Goal: Transaction & Acquisition: Purchase product/service

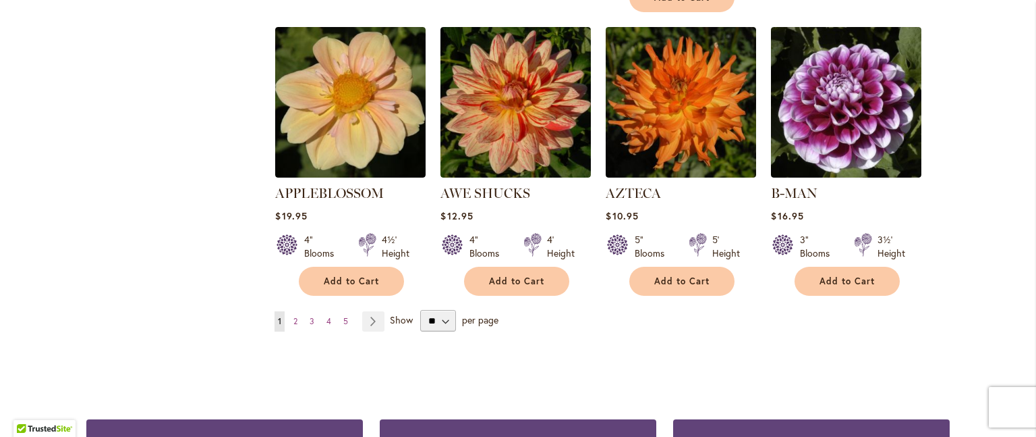
scroll to position [1213, 0]
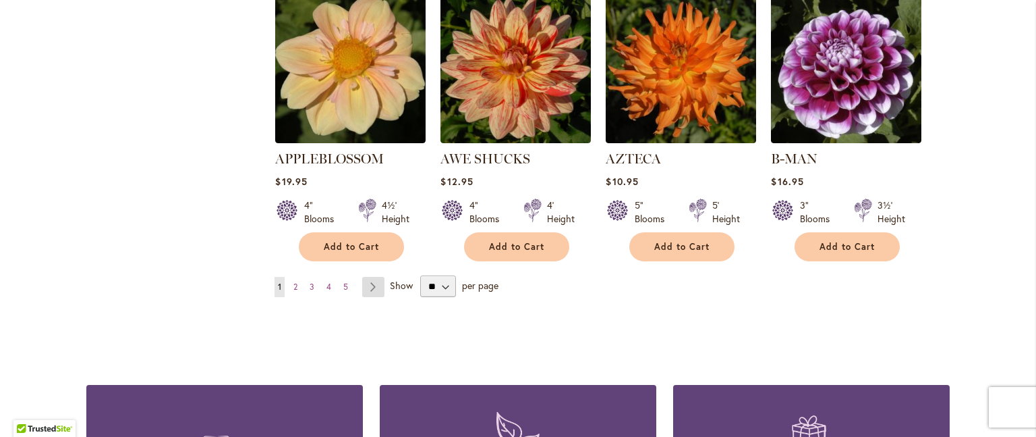
click at [367, 277] on link "Page Next" at bounding box center [373, 287] width 22 height 20
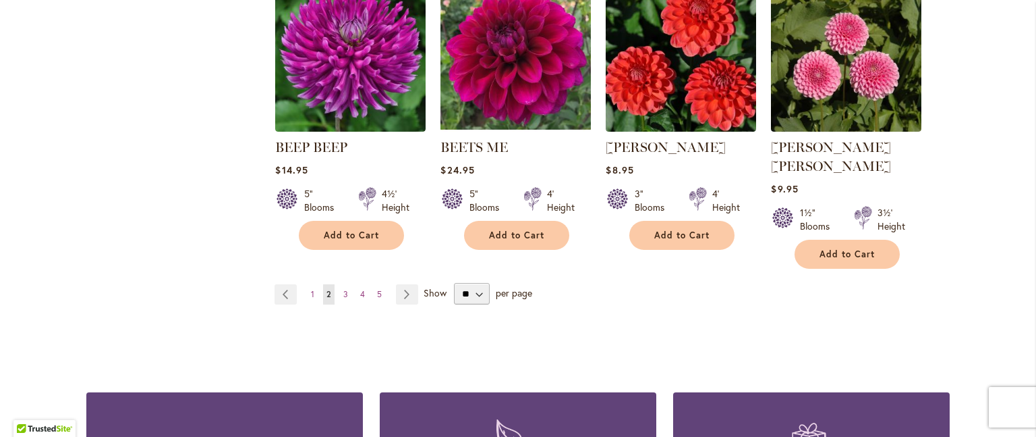
scroll to position [1213, 0]
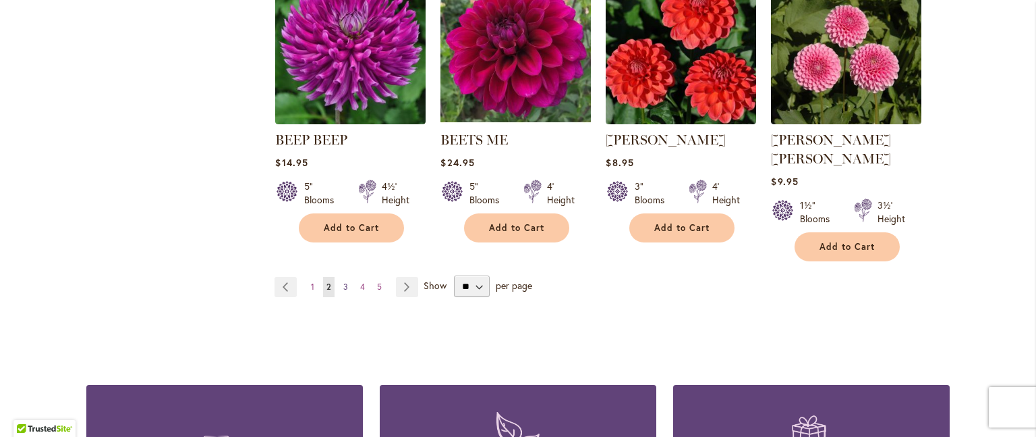
click at [340, 277] on link "Page 3" at bounding box center [345, 287] width 11 height 20
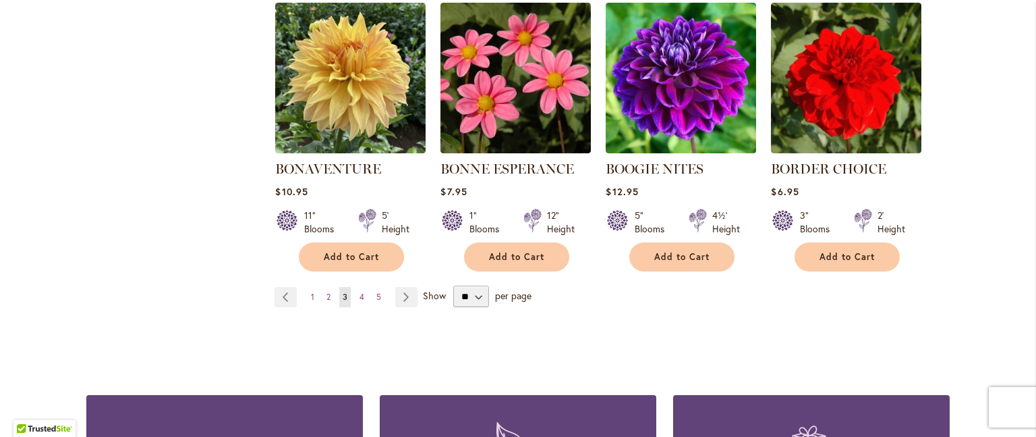
scroll to position [1186, 0]
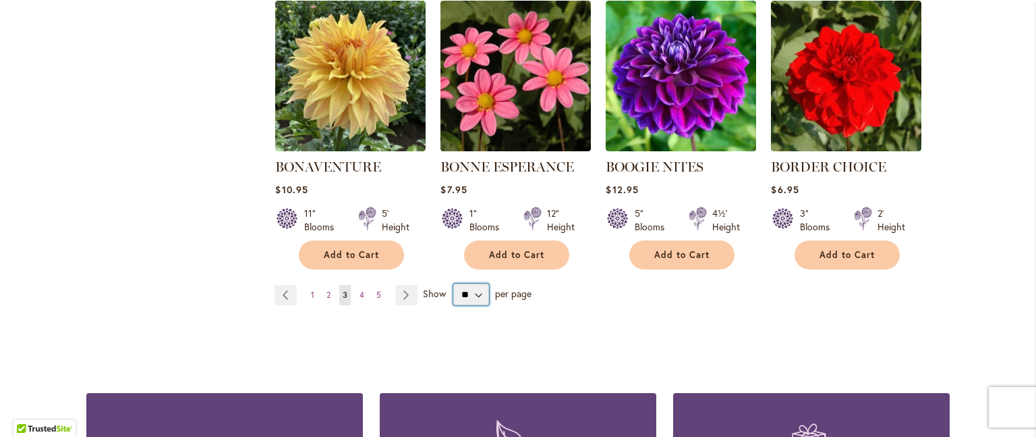
click at [471, 288] on select "** ** ** **" at bounding box center [471, 294] width 36 height 22
click at [453, 283] on select "** ** ** **" at bounding box center [471, 294] width 36 height 22
click at [360, 293] on span "4" at bounding box center [362, 294] width 5 height 10
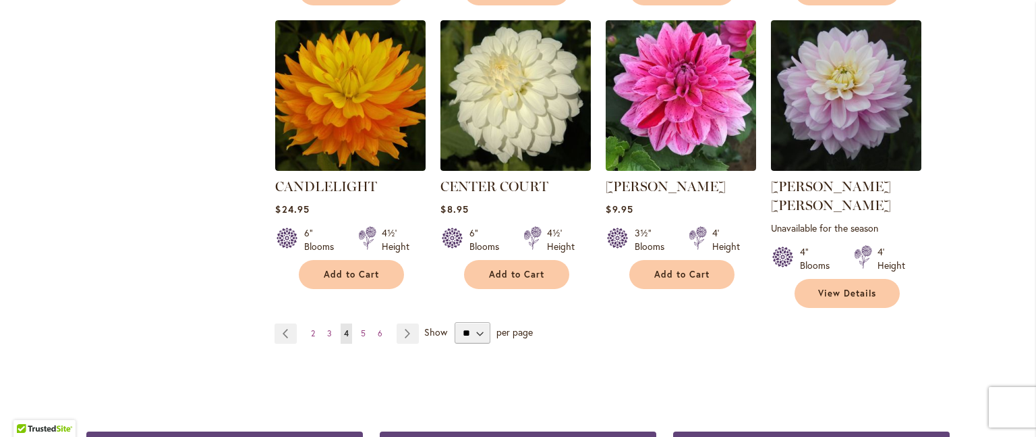
scroll to position [1186, 0]
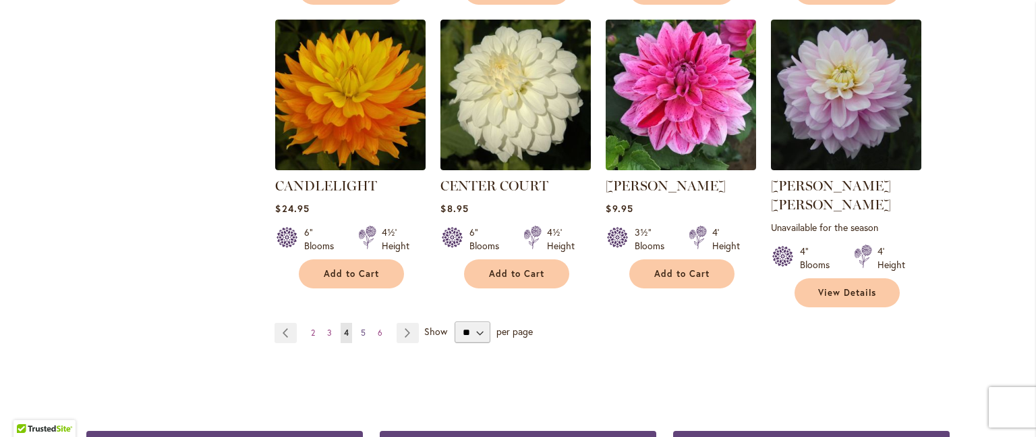
click at [361, 327] on span "5" at bounding box center [363, 332] width 5 height 10
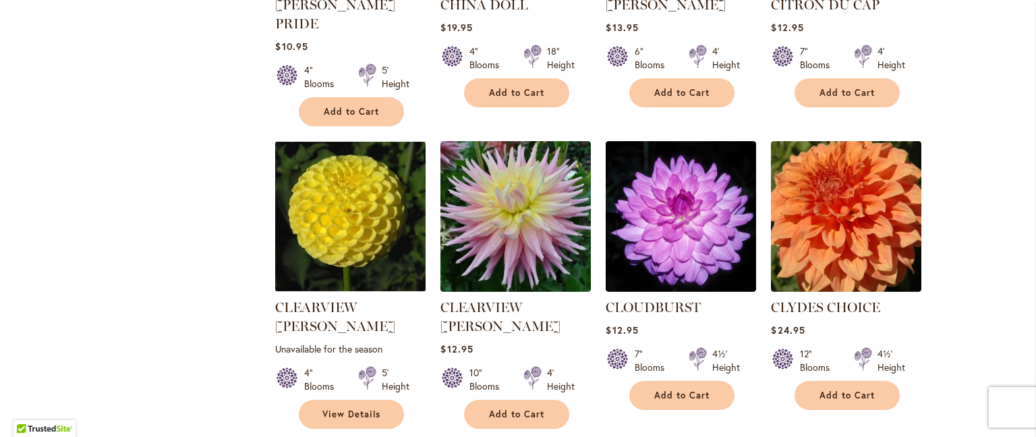
scroll to position [1111, 0]
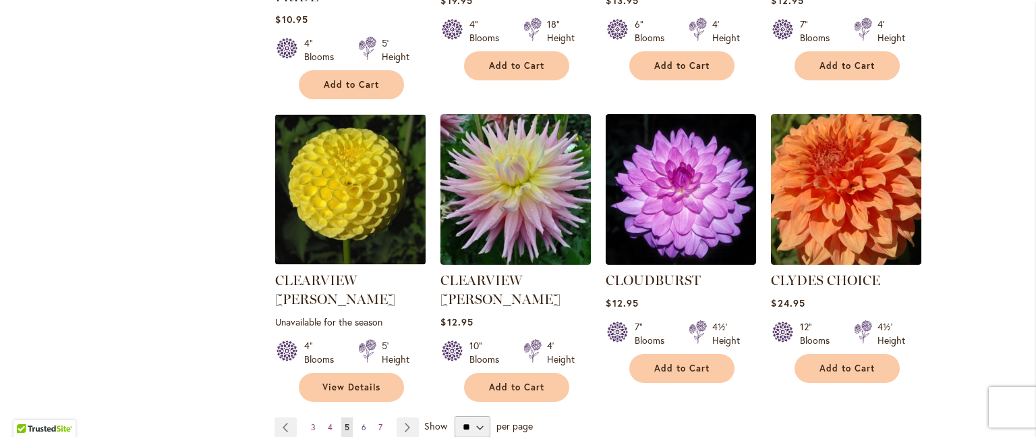
click at [362, 422] on span "6" at bounding box center [364, 427] width 5 height 10
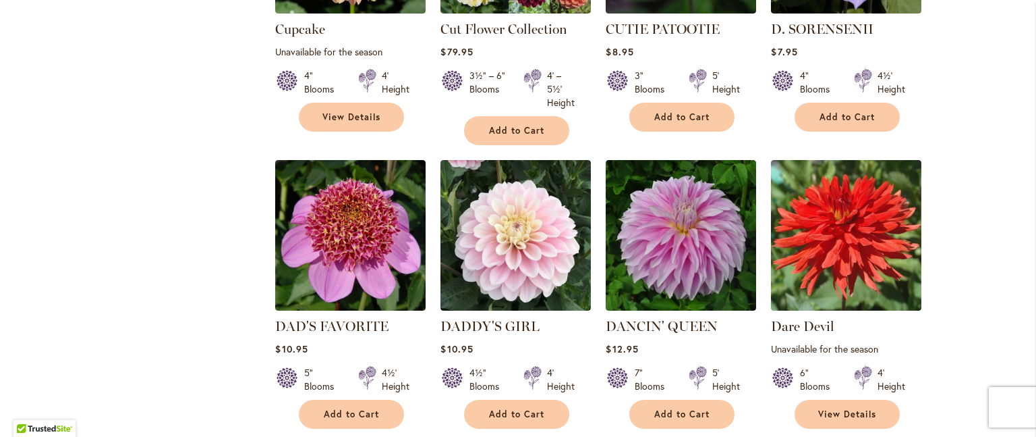
scroll to position [1105, 0]
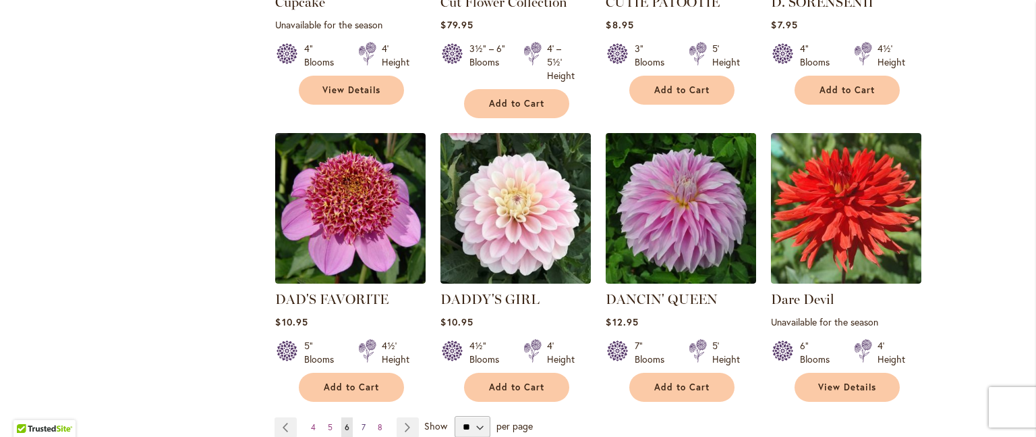
click at [362, 422] on span "7" at bounding box center [364, 427] width 4 height 10
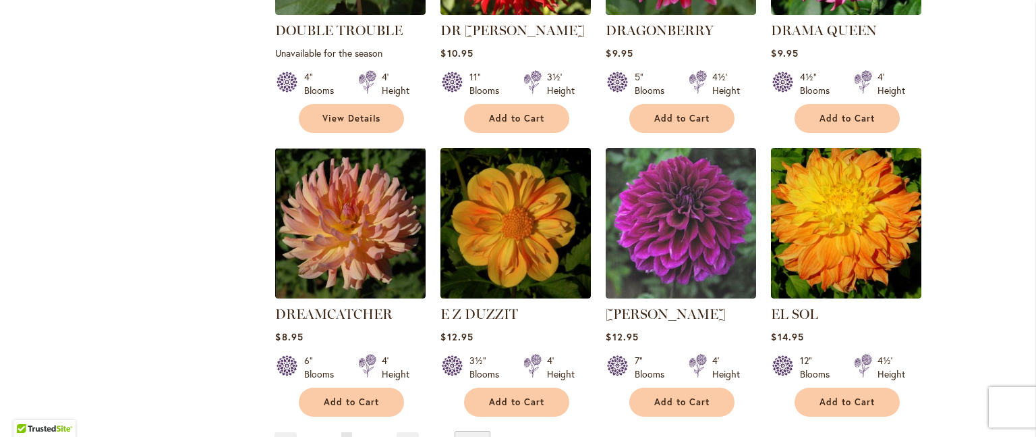
scroll to position [1080, 0]
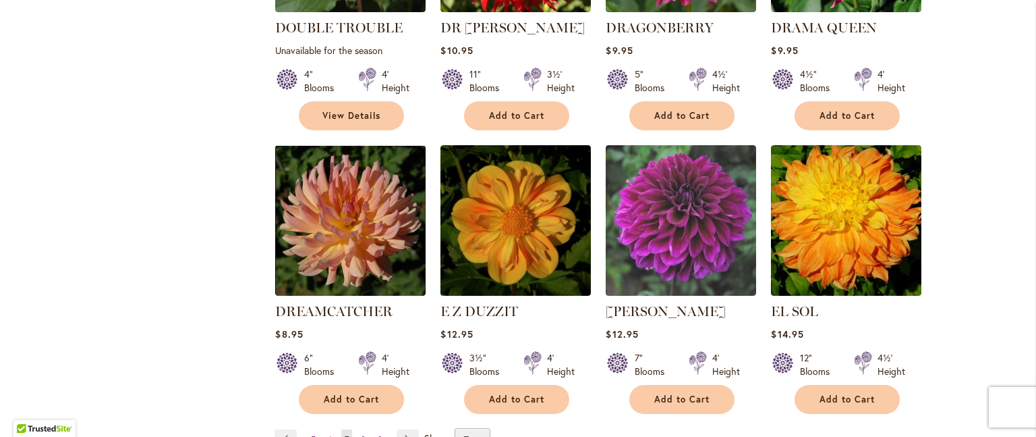
click at [361, 434] on span "8" at bounding box center [363, 439] width 5 height 10
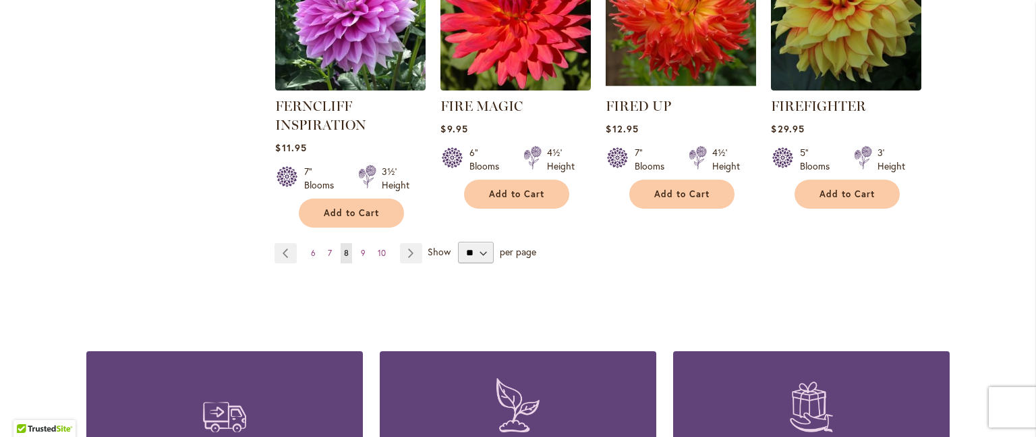
scroll to position [1295, 0]
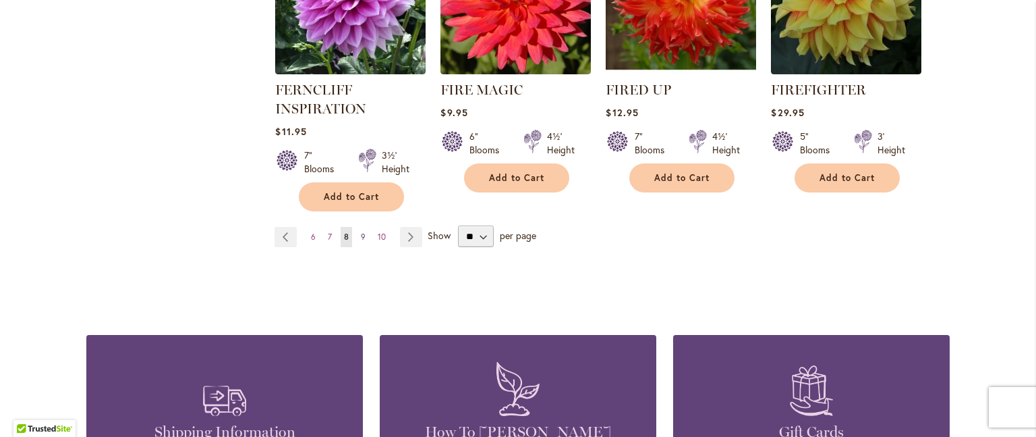
click at [361, 231] on span "9" at bounding box center [363, 236] width 5 height 10
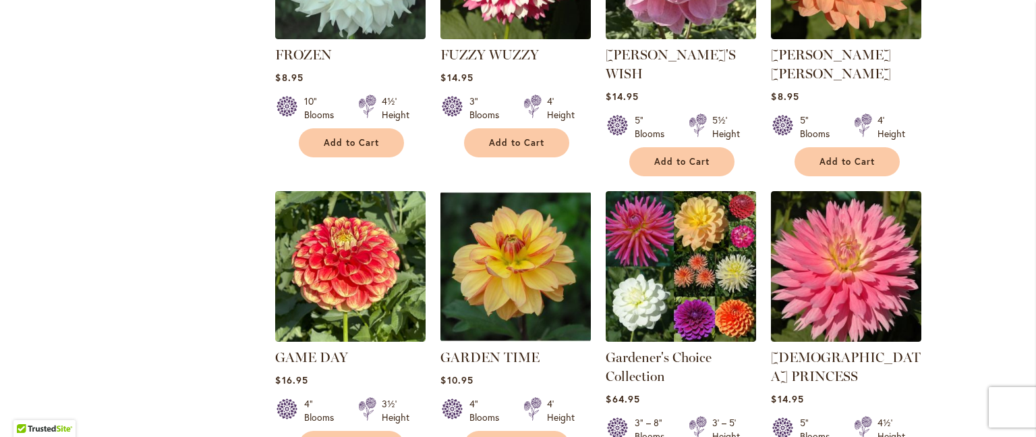
scroll to position [1161, 0]
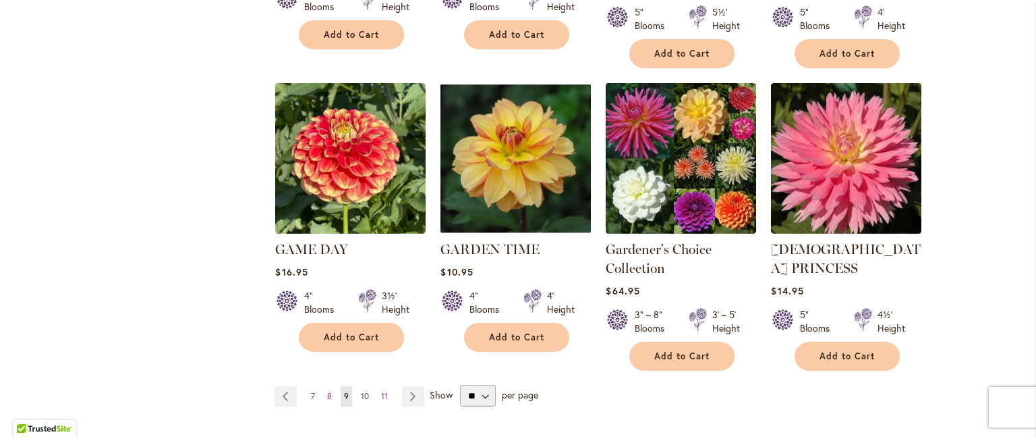
click at [361, 391] on span "10" at bounding box center [365, 396] width 8 height 10
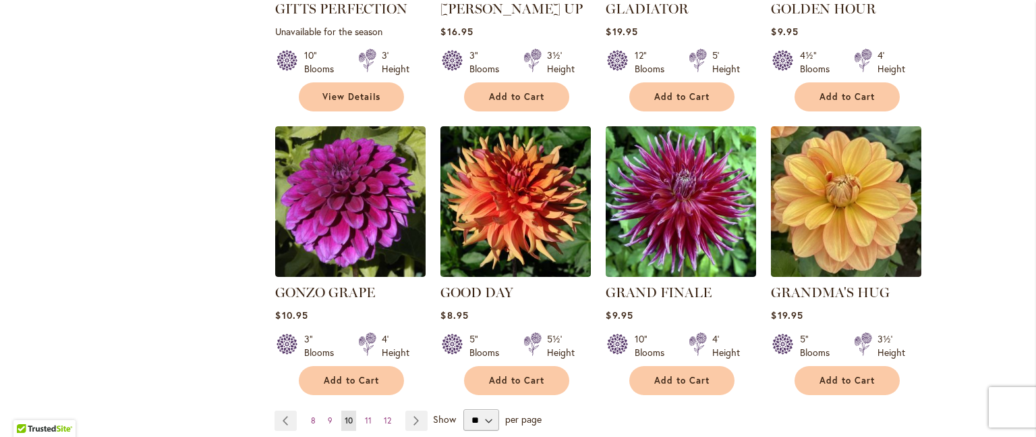
scroll to position [1107, 0]
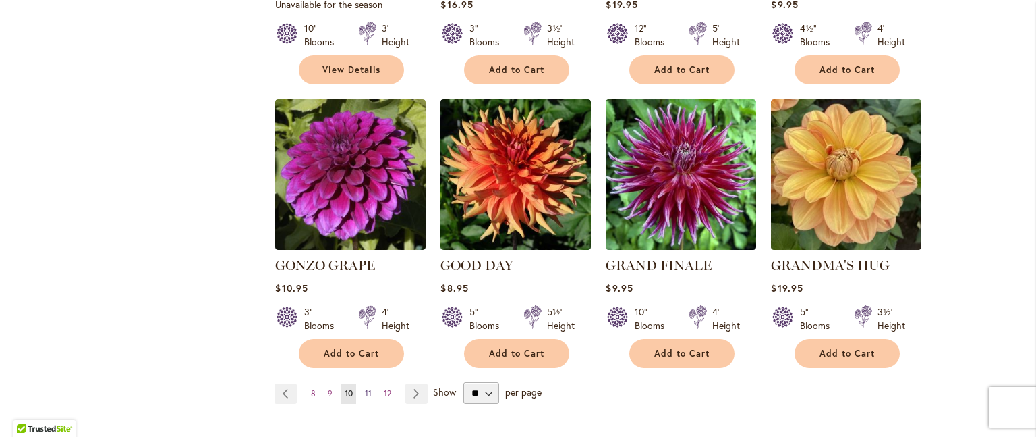
click at [365, 388] on span "11" at bounding box center [368, 393] width 7 height 10
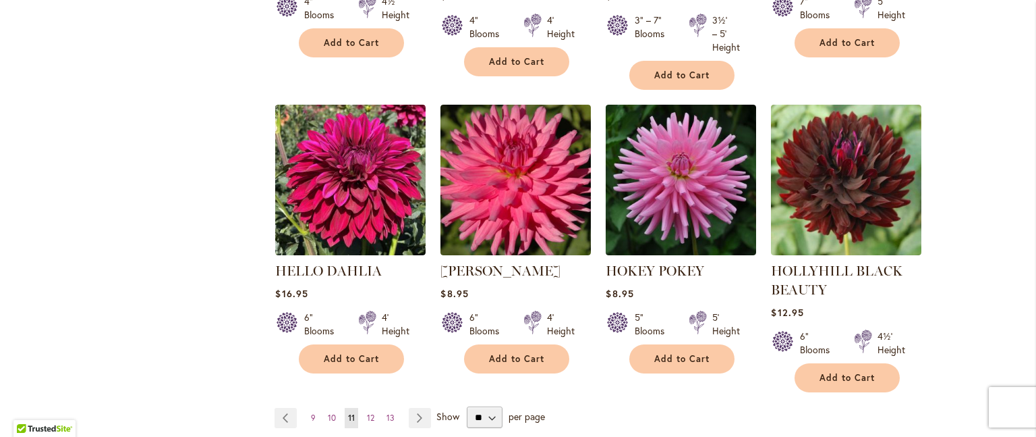
scroll to position [1161, 0]
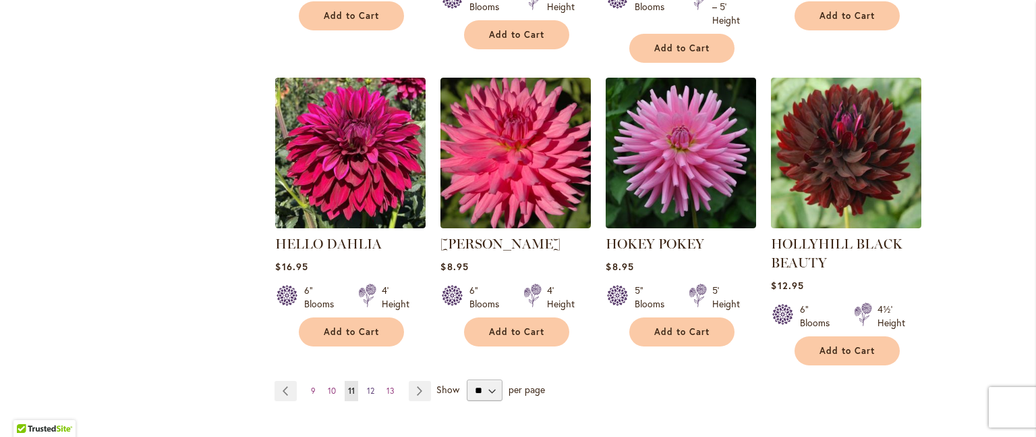
click at [367, 387] on span "12" at bounding box center [370, 390] width 7 height 10
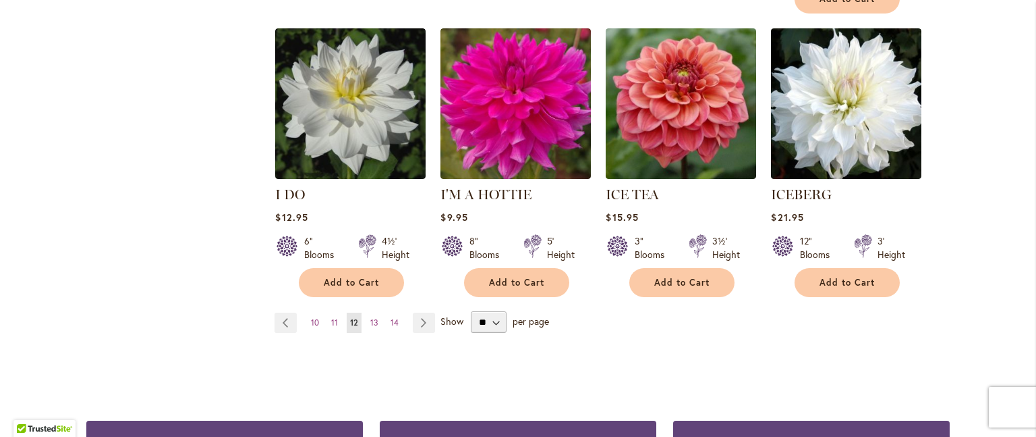
scroll to position [1213, 0]
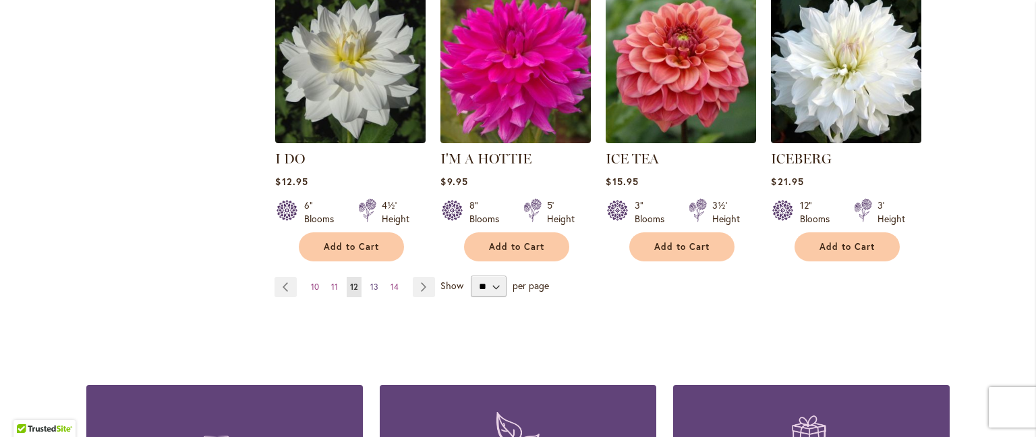
click at [370, 281] on span "13" at bounding box center [374, 286] width 8 height 10
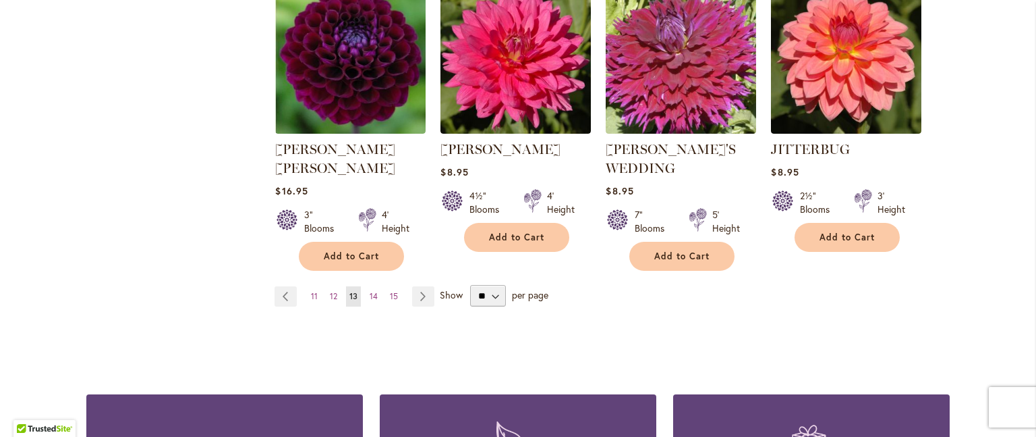
scroll to position [1268, 0]
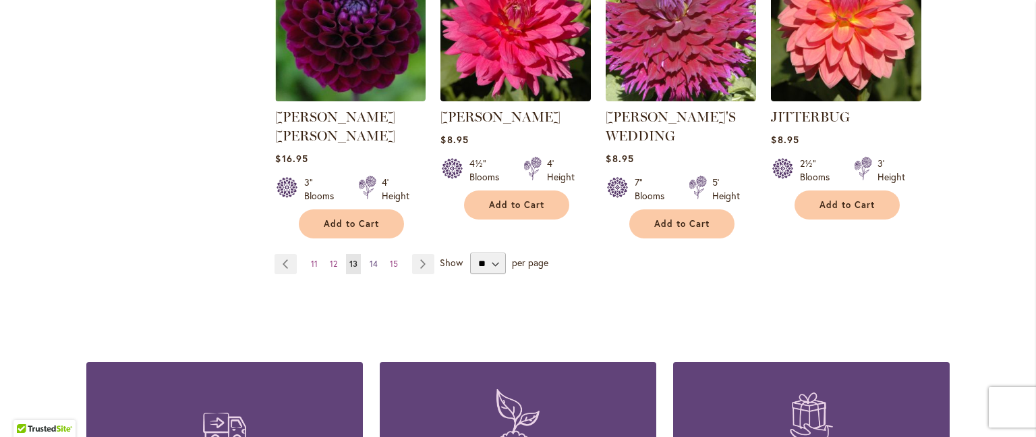
click at [370, 258] on span "14" at bounding box center [374, 263] width 8 height 10
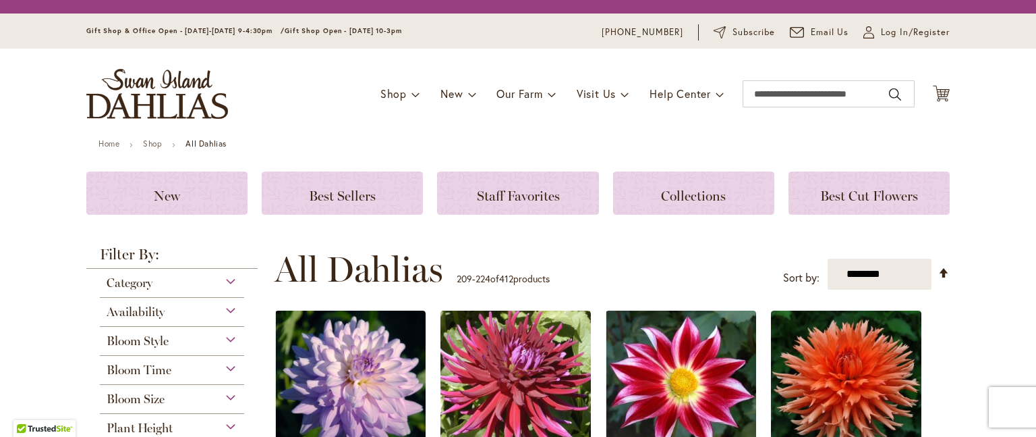
click at [968, 69] on header "Skip to Content Gift Shop & Office Open - [DATE]-[DATE] 9-4:30pm / Gift Shop Op…" at bounding box center [518, 75] width 1036 height 125
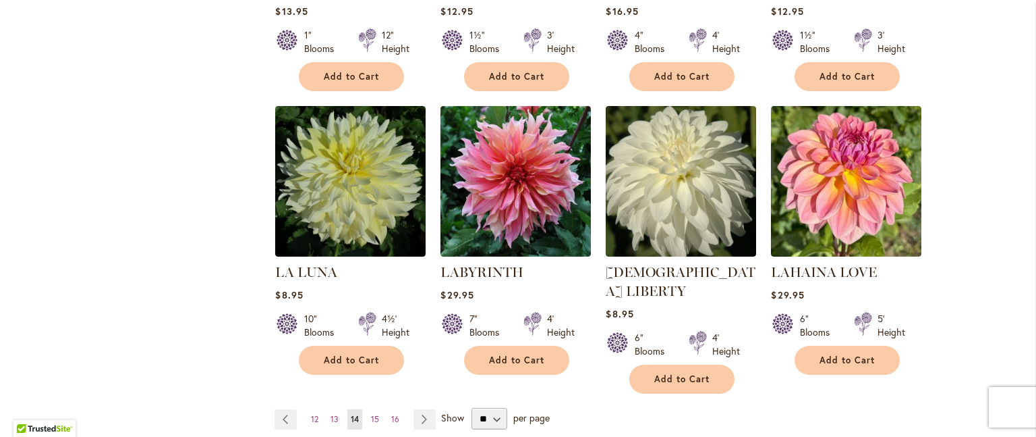
scroll to position [1189, 0]
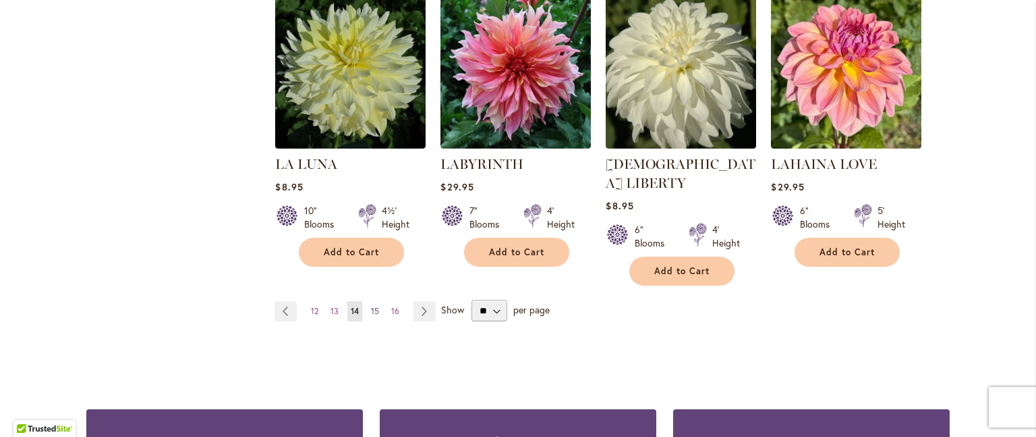
click at [371, 306] on span "15" at bounding box center [375, 311] width 8 height 10
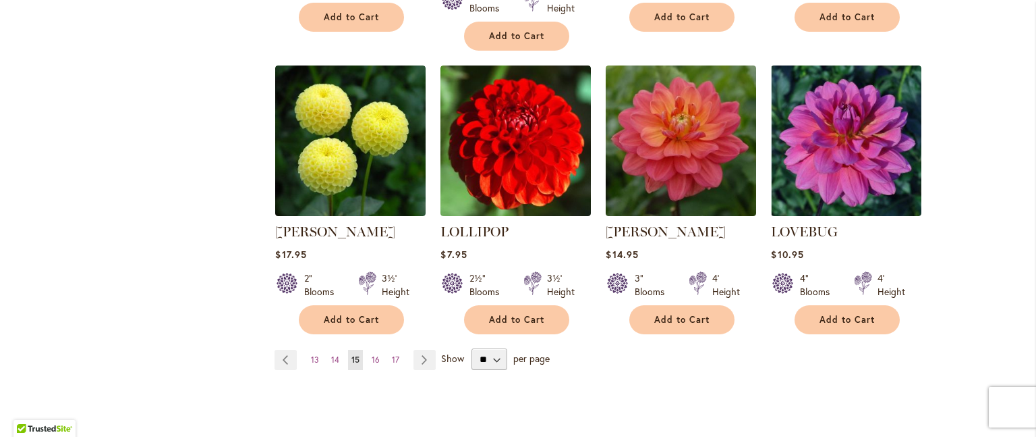
scroll to position [1186, 0]
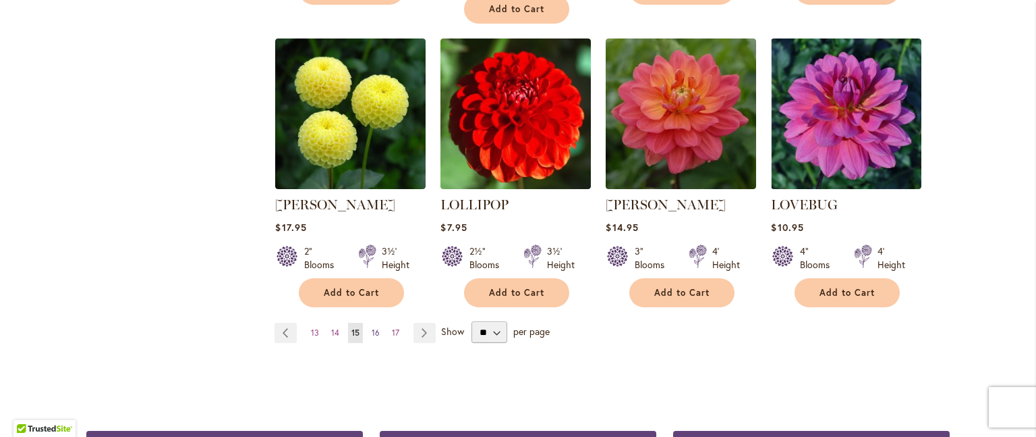
click at [372, 327] on span "16" at bounding box center [376, 332] width 8 height 10
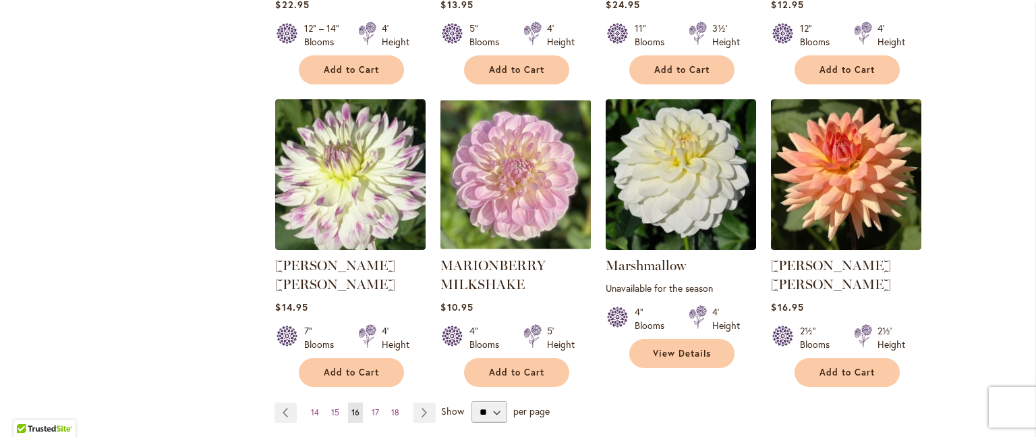
scroll to position [1134, 0]
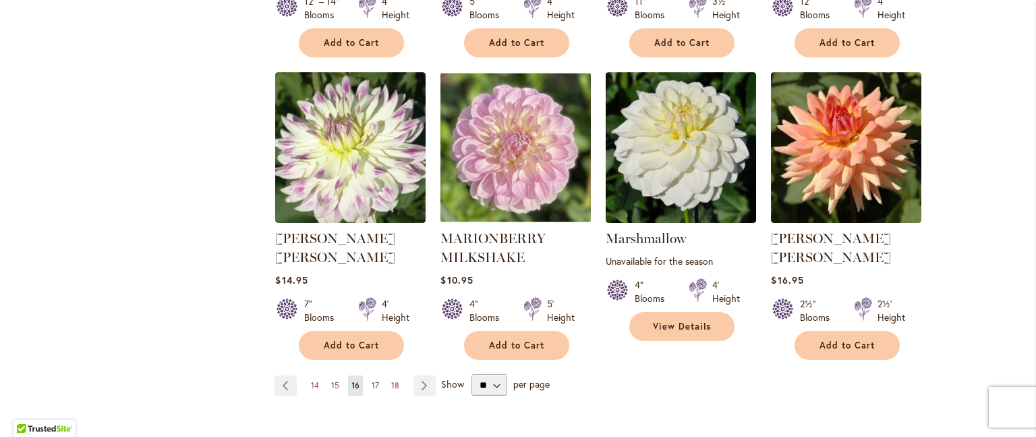
click at [372, 380] on span "17" at bounding box center [375, 385] width 7 height 10
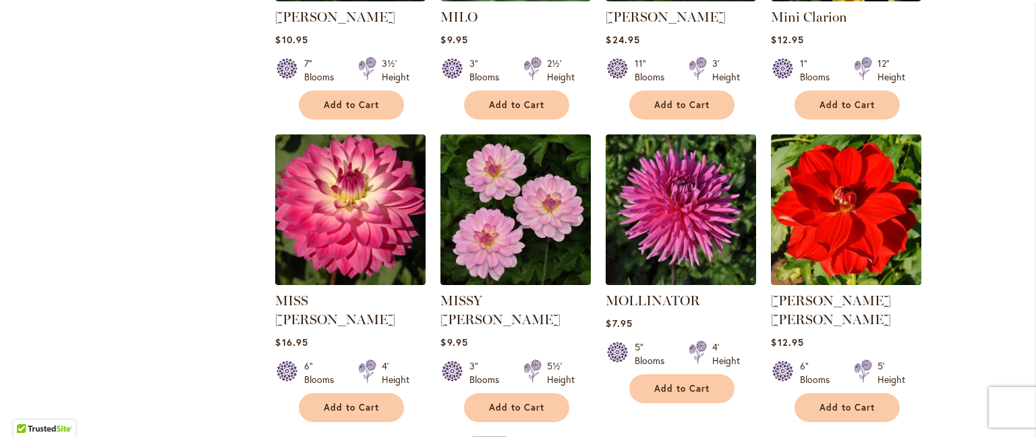
scroll to position [1080, 0]
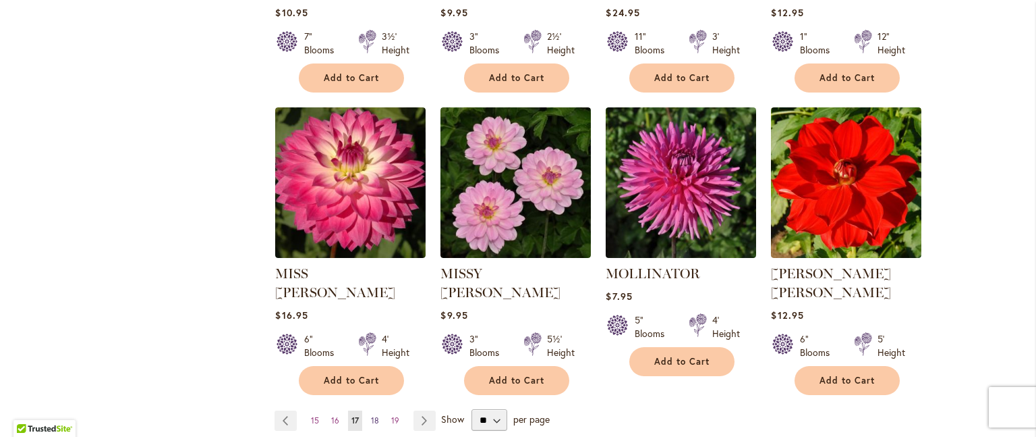
click at [371, 415] on span "18" at bounding box center [375, 420] width 8 height 10
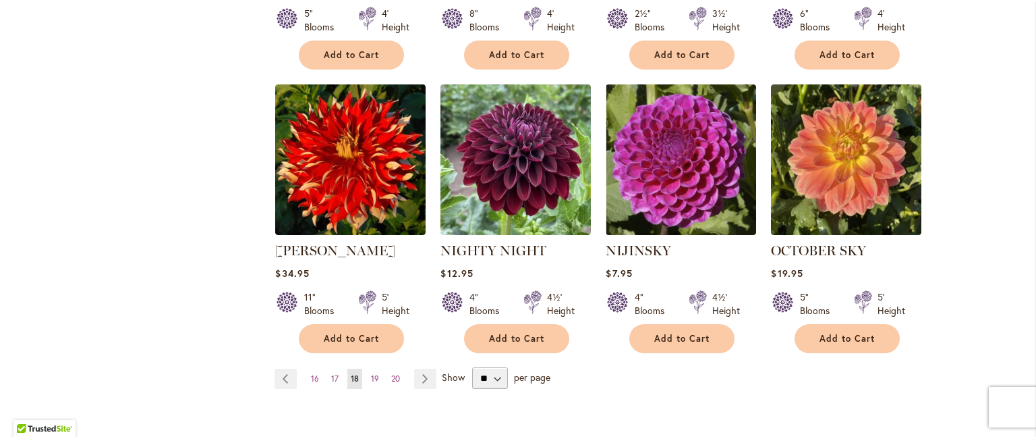
scroll to position [1134, 0]
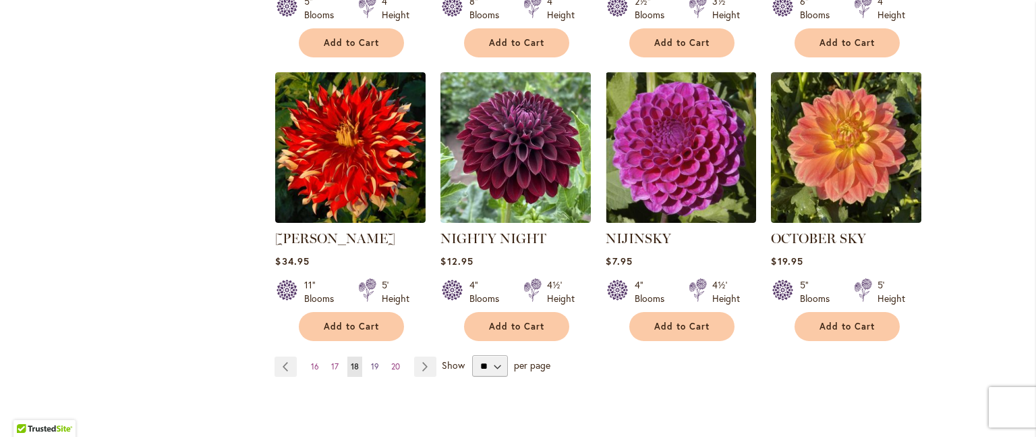
click at [371, 361] on span "19" at bounding box center [375, 366] width 8 height 10
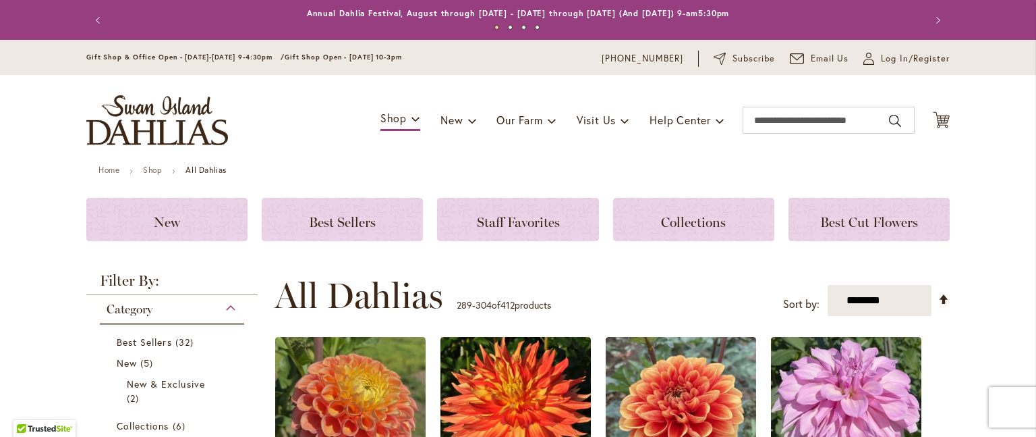
click at [939, 281] on div "**********" at bounding box center [612, 295] width 675 height 40
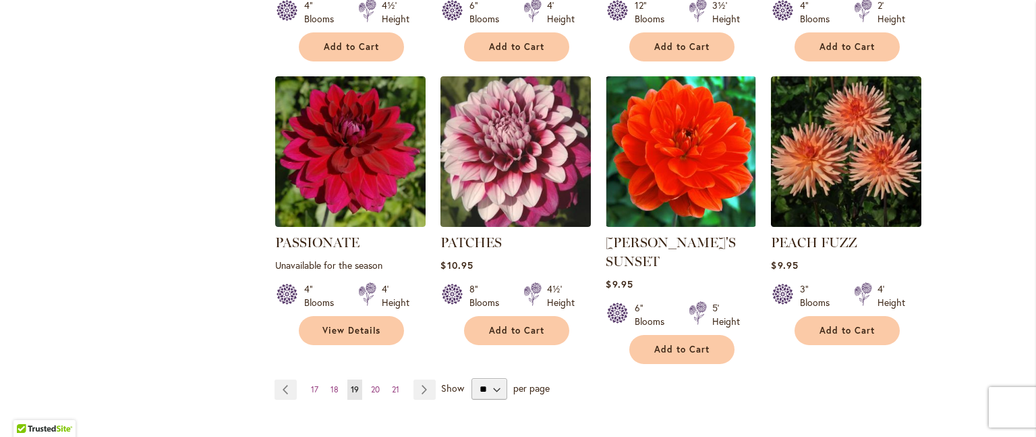
scroll to position [1134, 0]
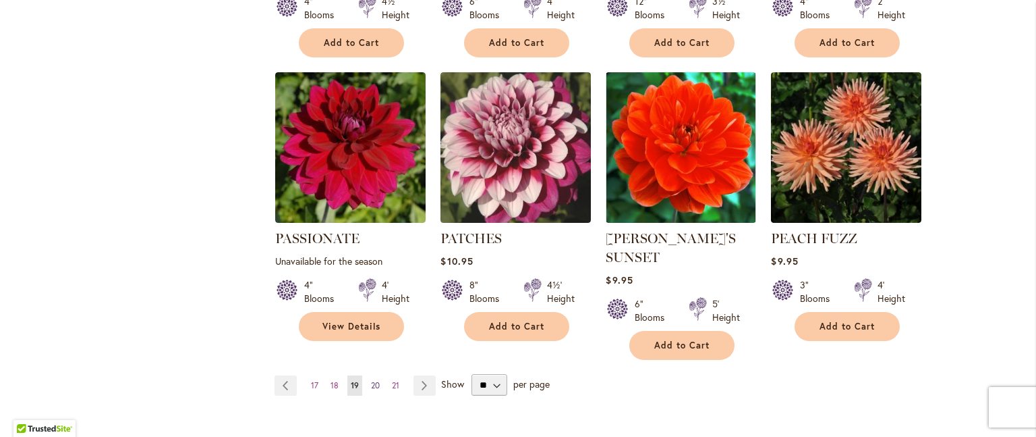
click at [371, 380] on span "20" at bounding box center [375, 385] width 9 height 10
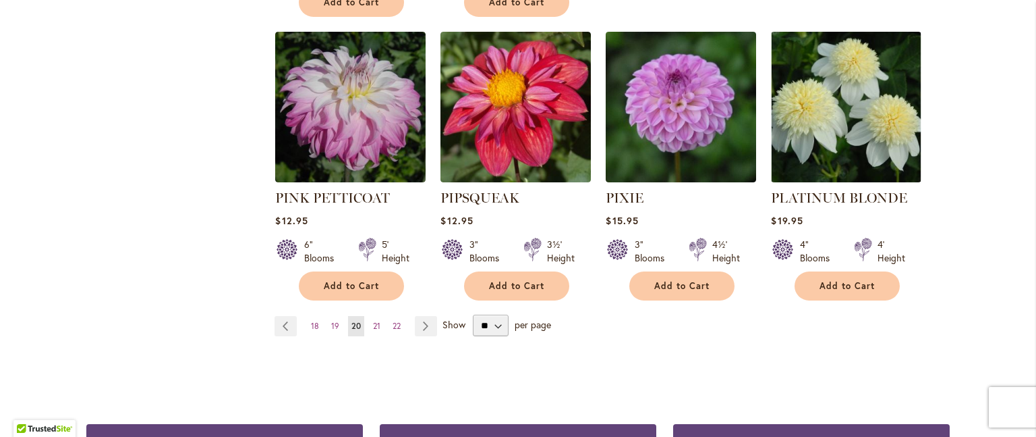
scroll to position [1295, 0]
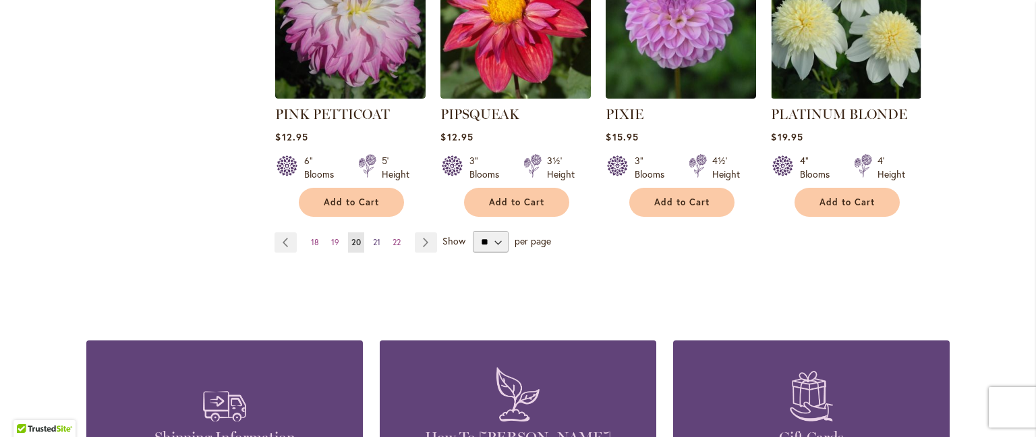
click at [373, 237] on span "21" at bounding box center [376, 242] width 7 height 10
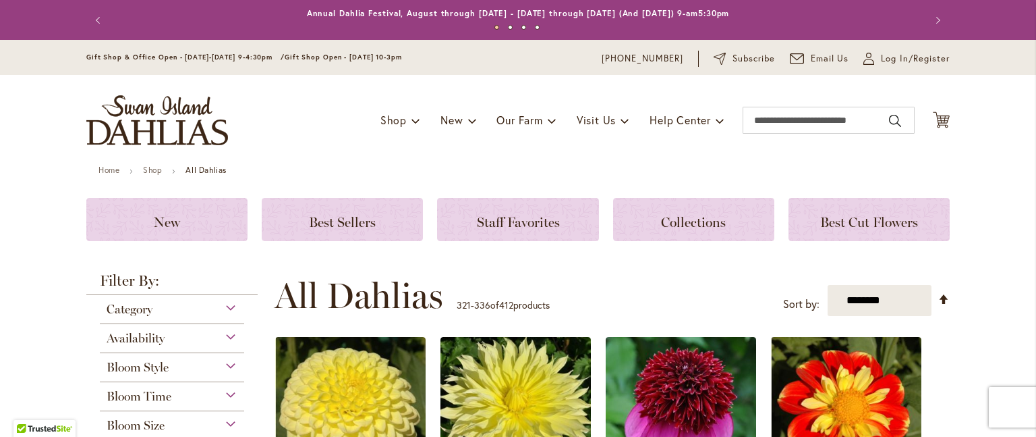
click at [951, 123] on div "Toggle Nav Shop Dahlia Tubers Collections Fresh Cut Dahlias Gardening Supplies …" at bounding box center [518, 120] width 891 height 90
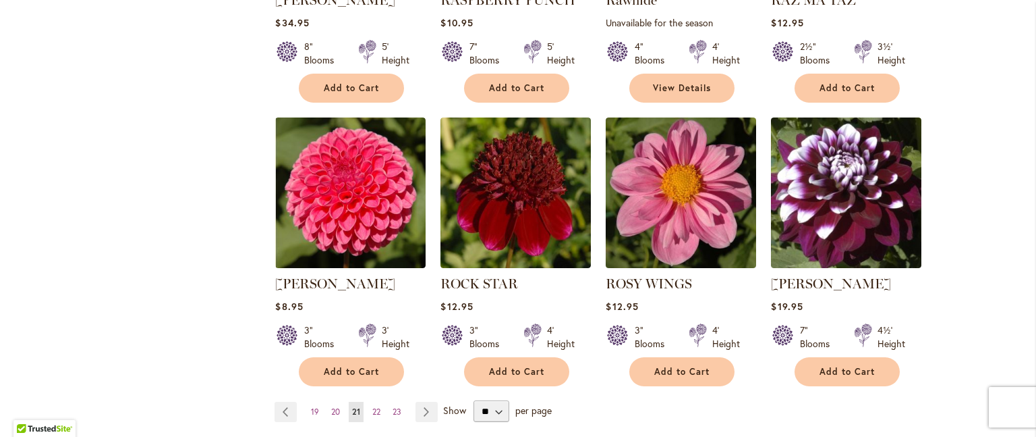
scroll to position [1107, 0]
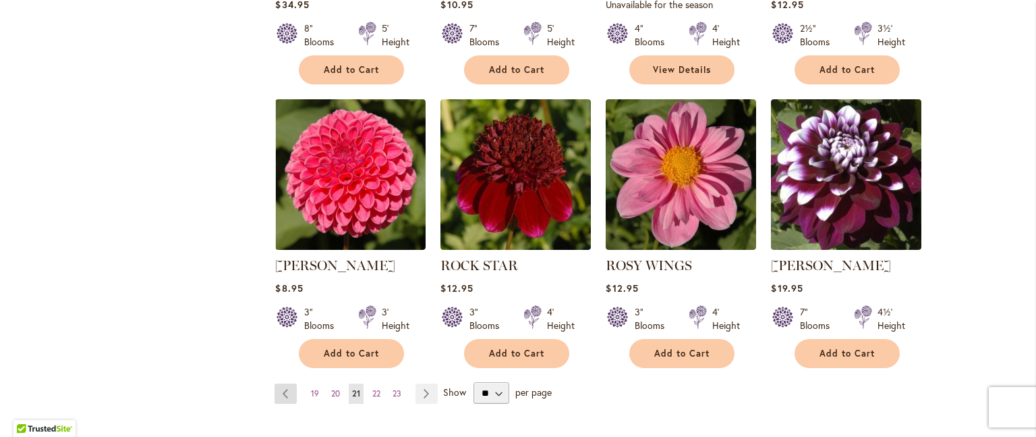
click at [280, 385] on link "Page Previous" at bounding box center [286, 393] width 22 height 20
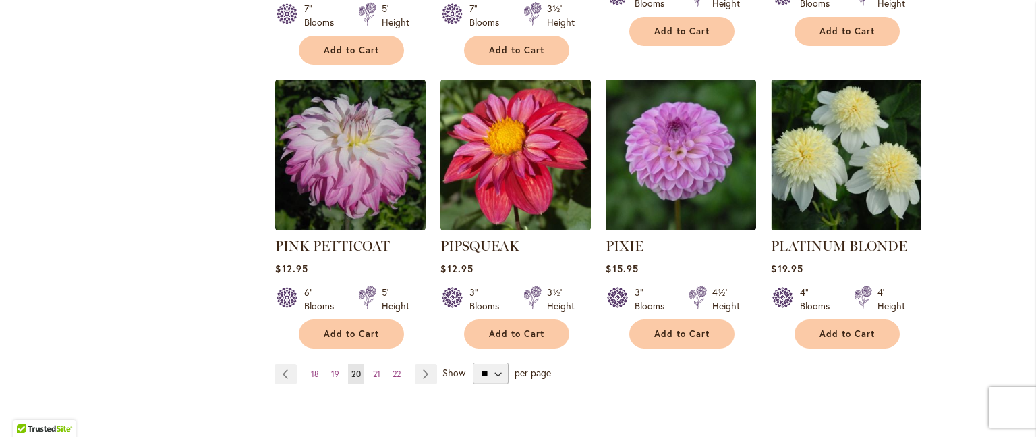
scroll to position [1187, 0]
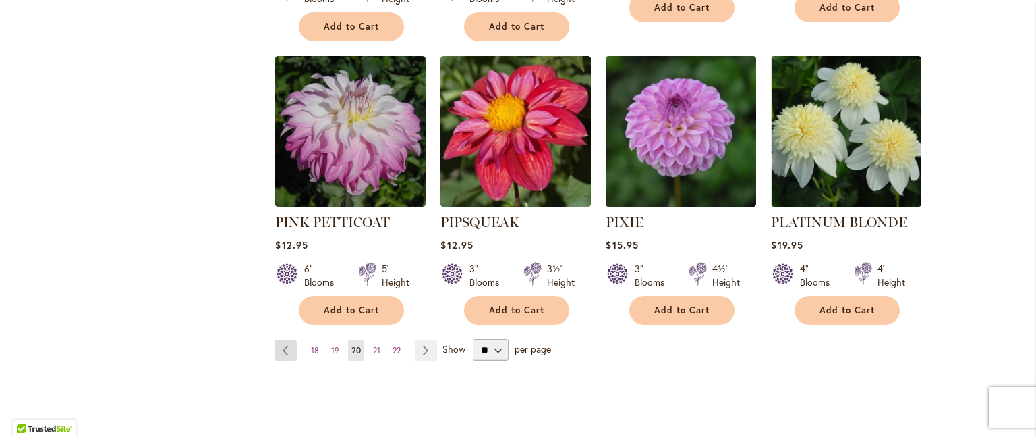
click at [280, 340] on link "Page Previous" at bounding box center [286, 350] width 22 height 20
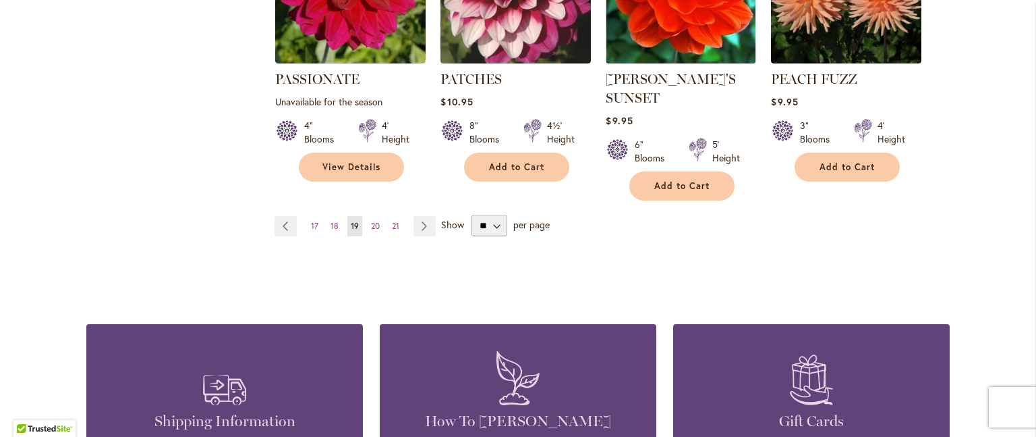
scroll to position [1322, 0]
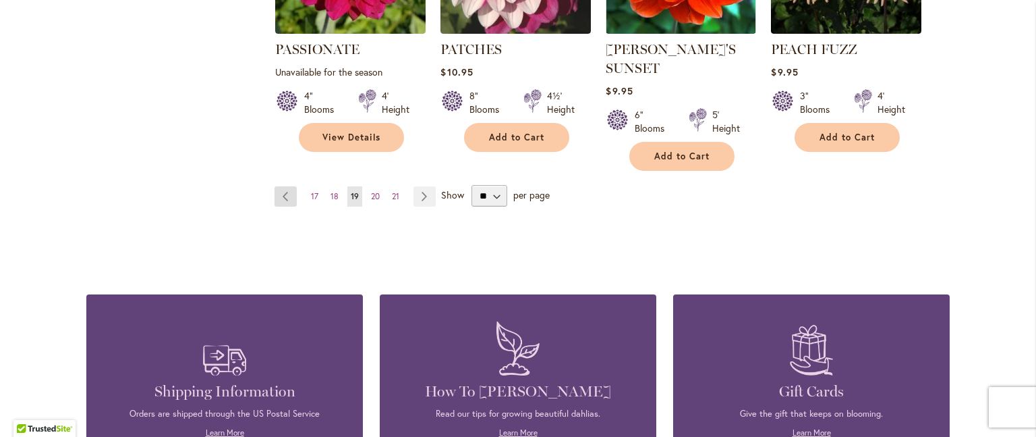
click at [279, 186] on link "Page Previous" at bounding box center [286, 196] width 22 height 20
